Goal: Task Accomplishment & Management: Manage account settings

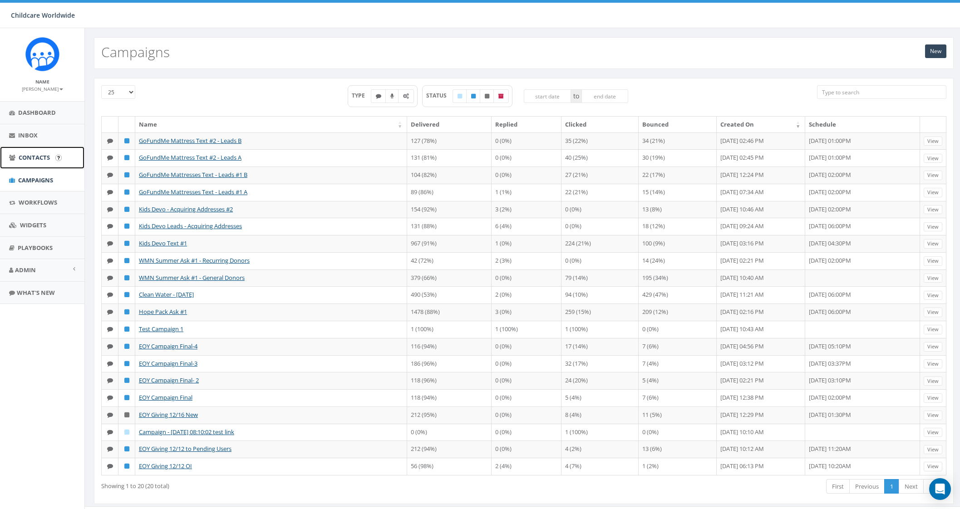
click at [47, 155] on span "Contacts" at bounding box center [34, 157] width 31 height 8
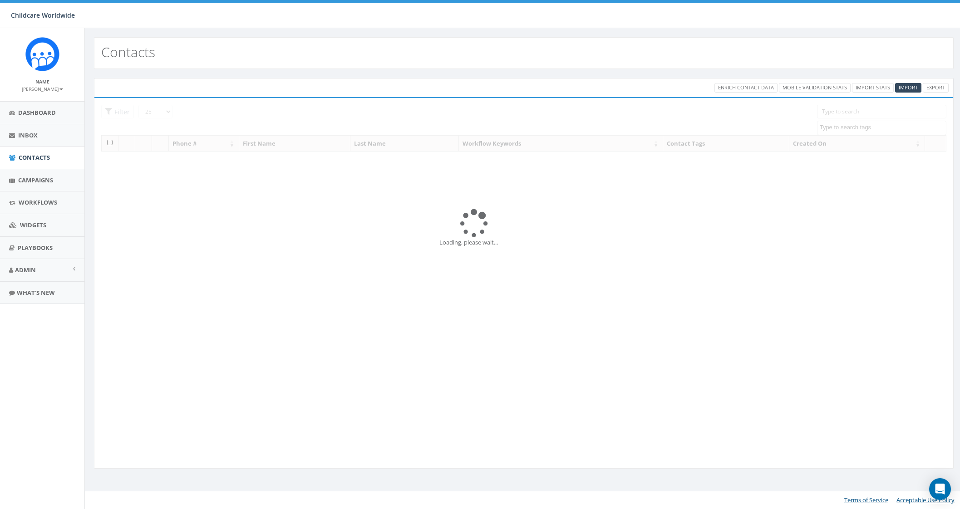
select select
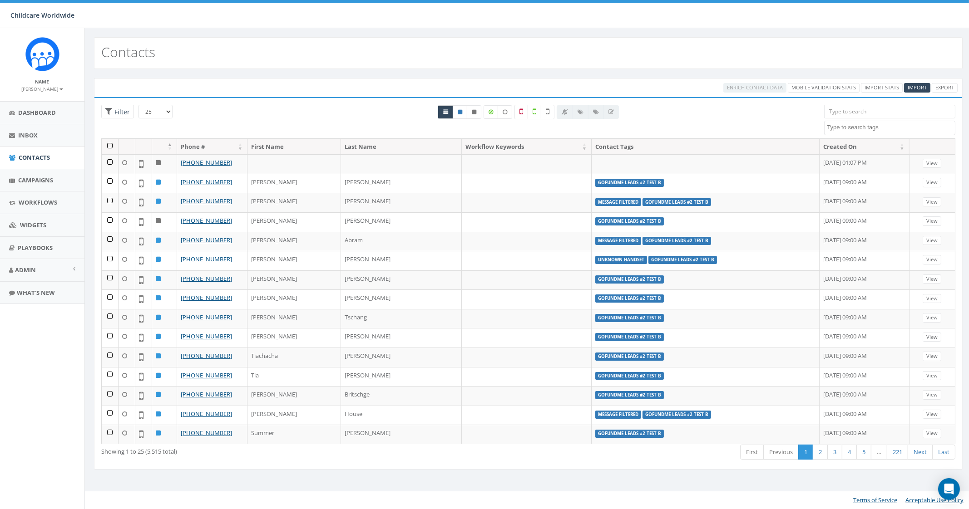
click at [867, 128] on textarea "Search" at bounding box center [891, 127] width 128 height 8
type textarea "GoFund"
select select "GoFundMe Leads #2 Test A"
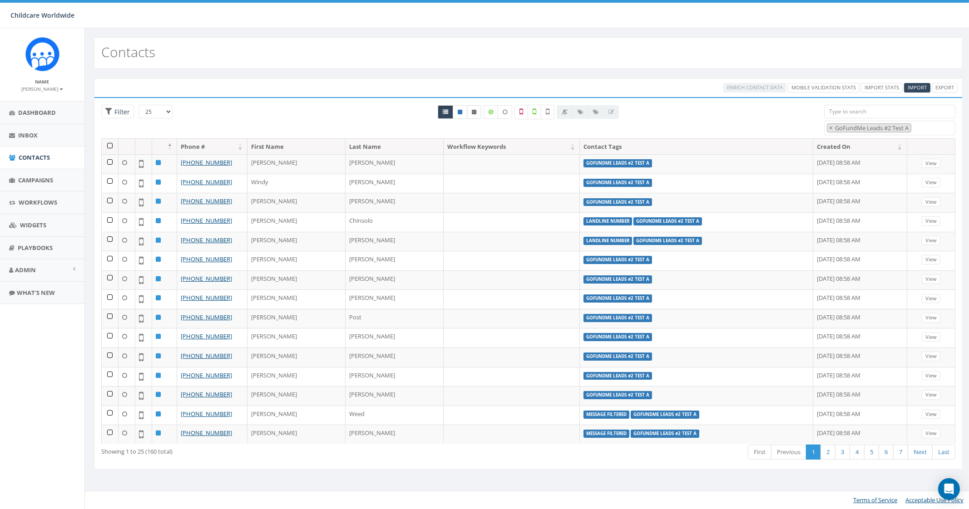
click at [473, 110] on icon at bounding box center [474, 111] width 5 height 5
radio input "true"
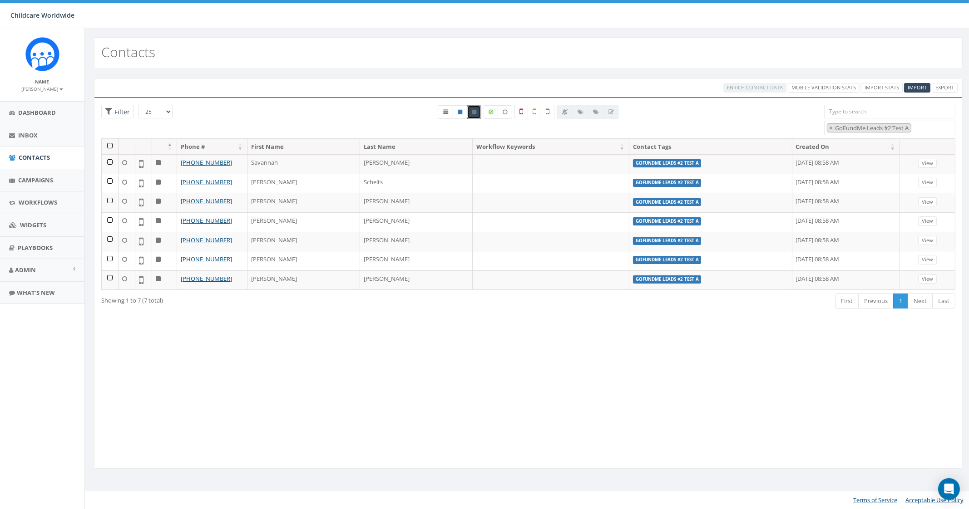
click at [926, 128] on span "× GoFundMe Leads #2 Test A" at bounding box center [889, 128] width 131 height 15
click at [832, 127] on span "×" at bounding box center [830, 128] width 3 height 8
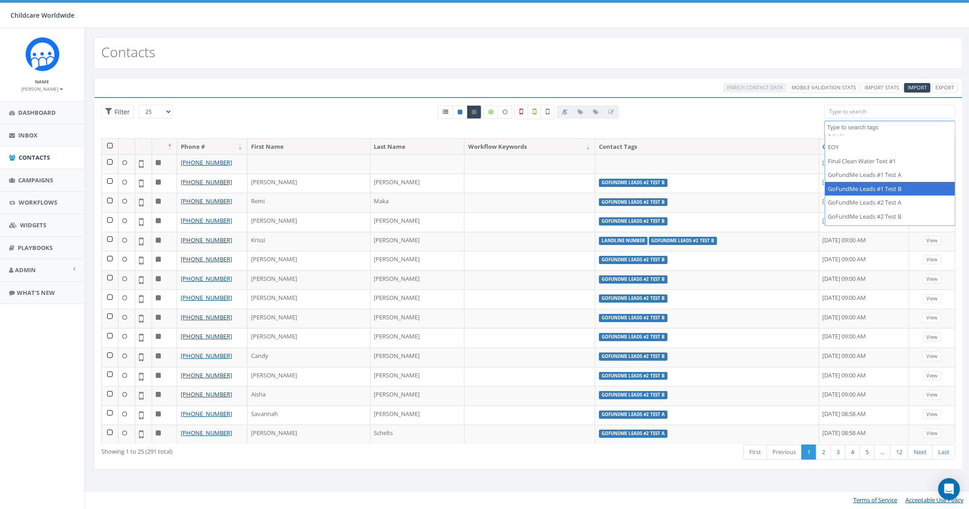
scroll to position [56, 0]
select select "GoFundMe Leads #2 Test B"
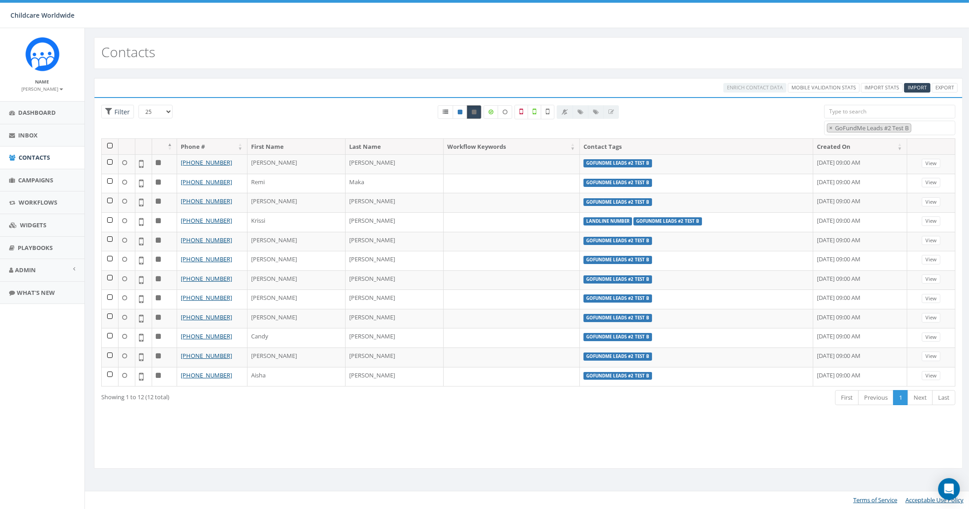
click at [476, 110] on icon at bounding box center [474, 111] width 5 height 5
click at [834, 126] on button "×" at bounding box center [830, 128] width 7 height 9
select select
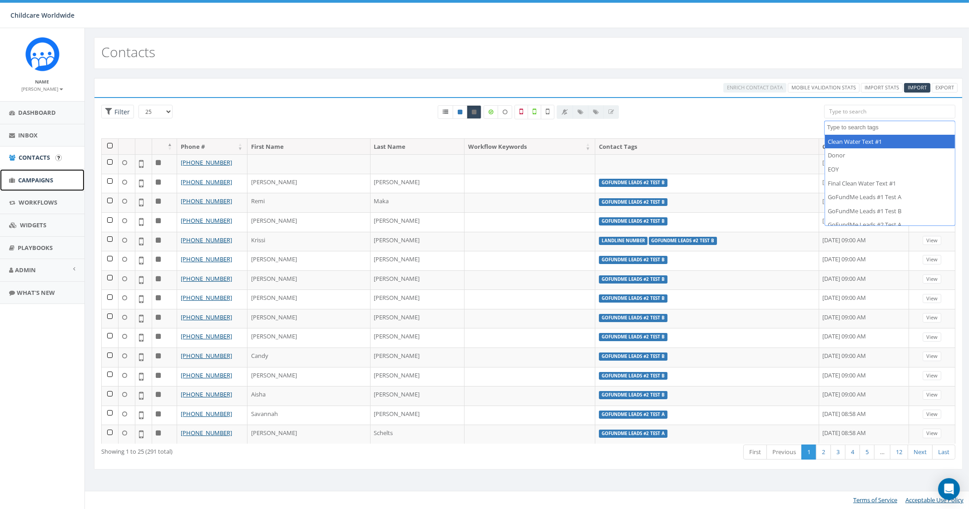
click at [33, 176] on link "Campaigns" at bounding box center [42, 180] width 84 height 22
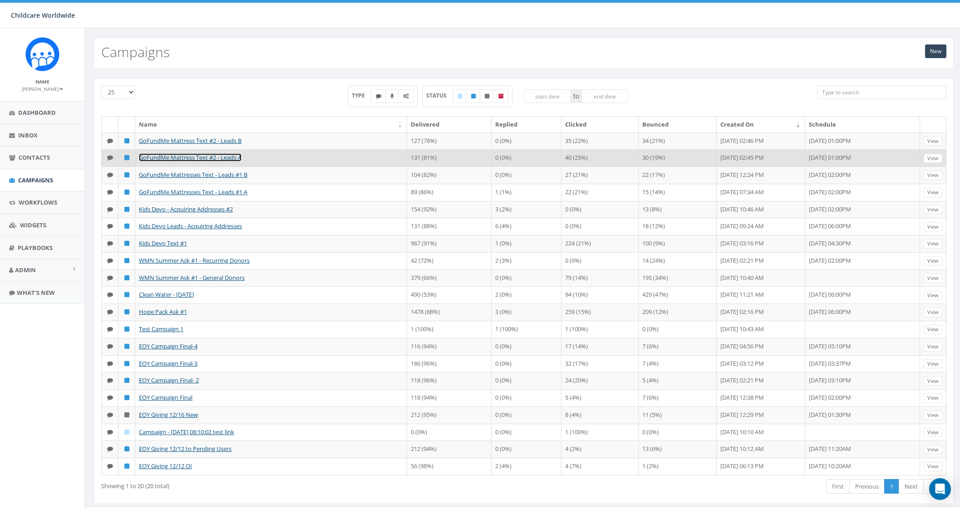
click at [195, 156] on link "GoFundMe Mattress Text #2 - Leads A" at bounding box center [190, 157] width 103 height 8
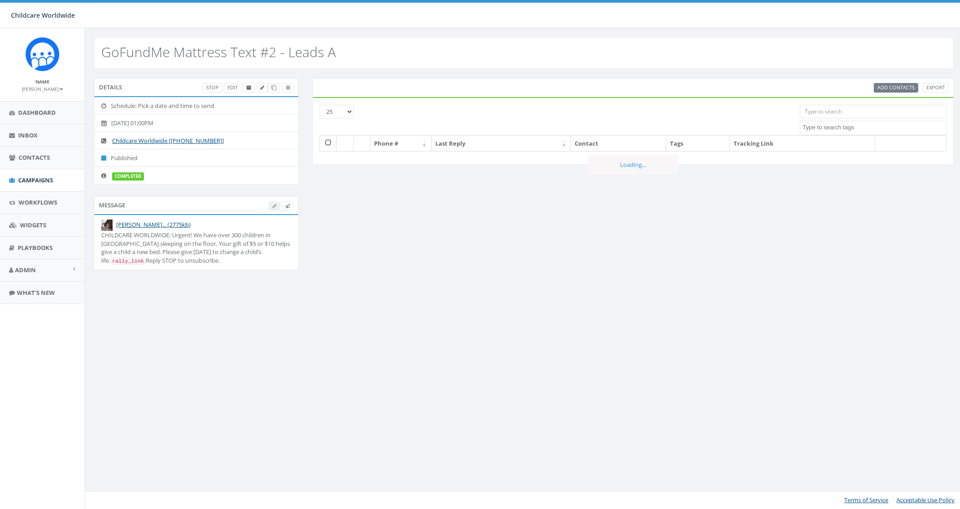
select select
